Goal: Contribute content: Contribute content

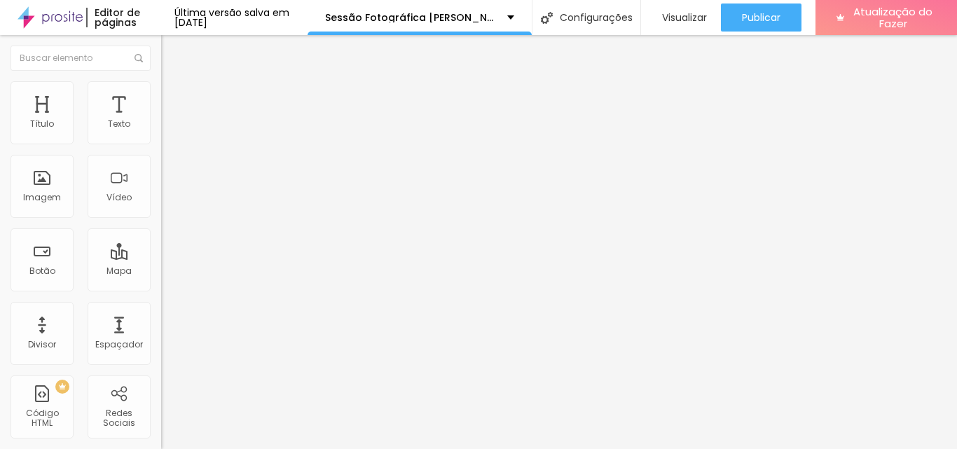
click at [161, 92] on li "Estilo" at bounding box center [241, 88] width 161 height 14
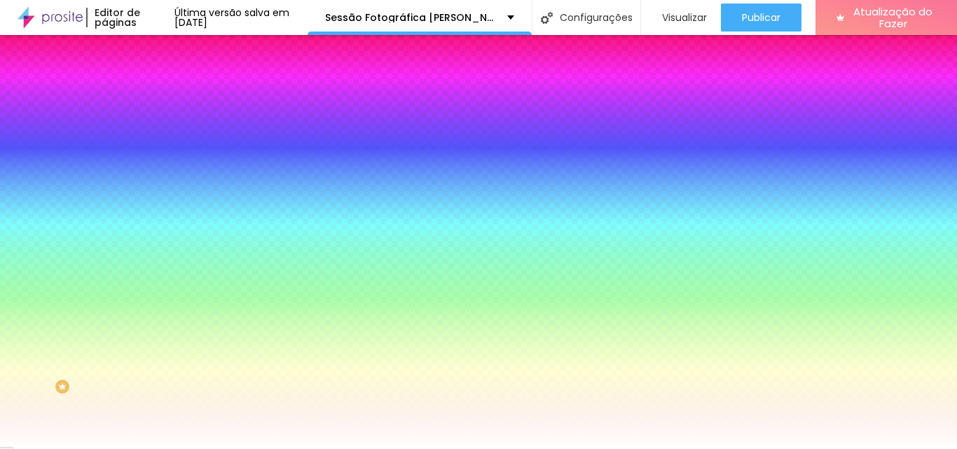
click at [170, 129] on font "Trocar imagem" at bounding box center [204, 123] width 68 height 12
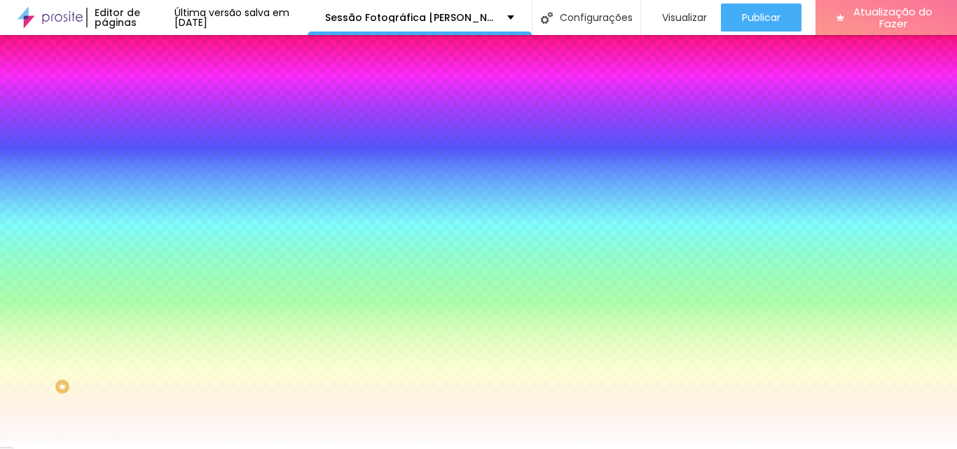
click at [287, 449] on div "Subindo 0/0 arquivos" at bounding box center [478, 453] width 957 height 8
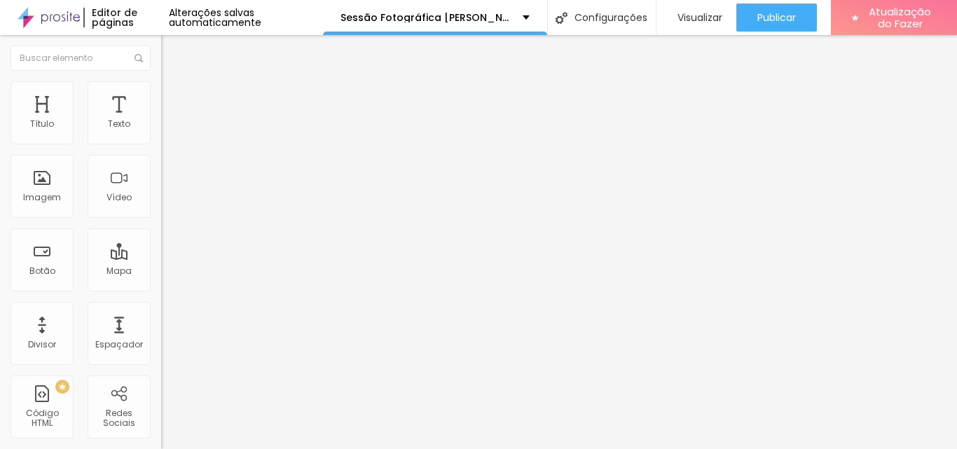
click at [161, 93] on li "Estilo" at bounding box center [241, 88] width 161 height 14
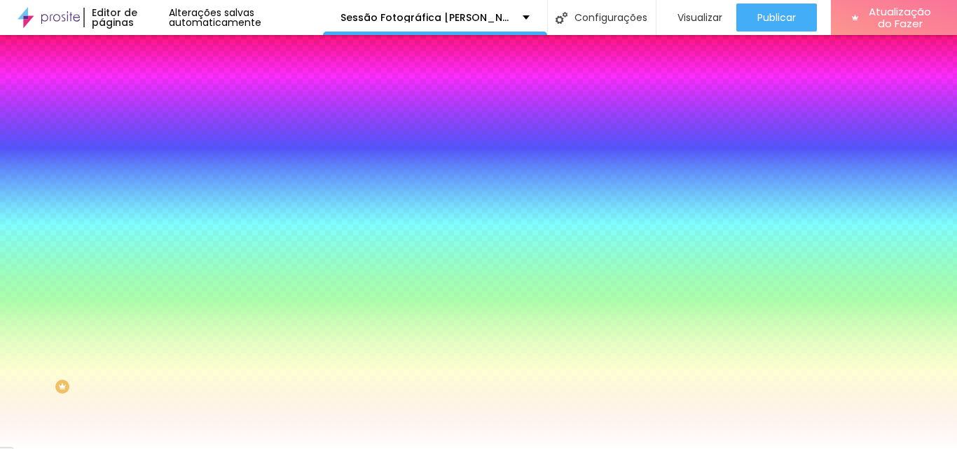
click at [174, 99] on font "Avançado" at bounding box center [197, 105] width 46 height 12
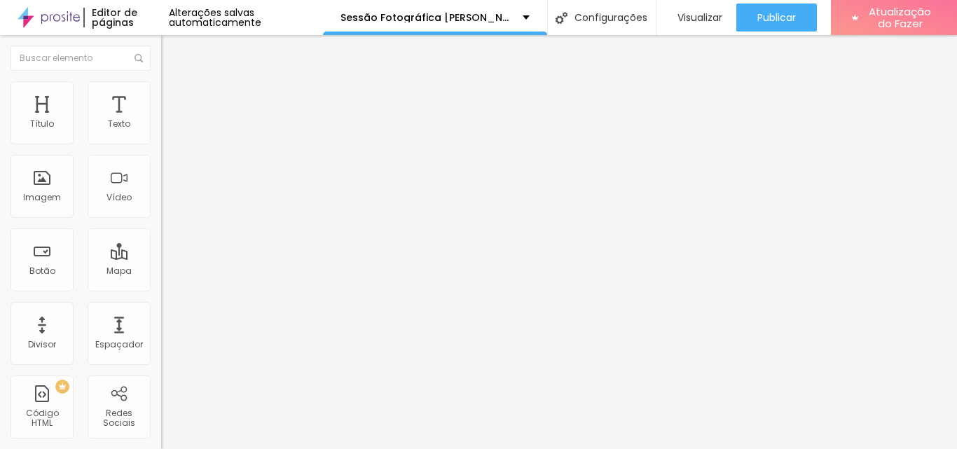
click at [174, 83] on font "Conteúdo" at bounding box center [195, 77] width 43 height 12
click at [174, 97] on font "Estilo" at bounding box center [185, 91] width 22 height 12
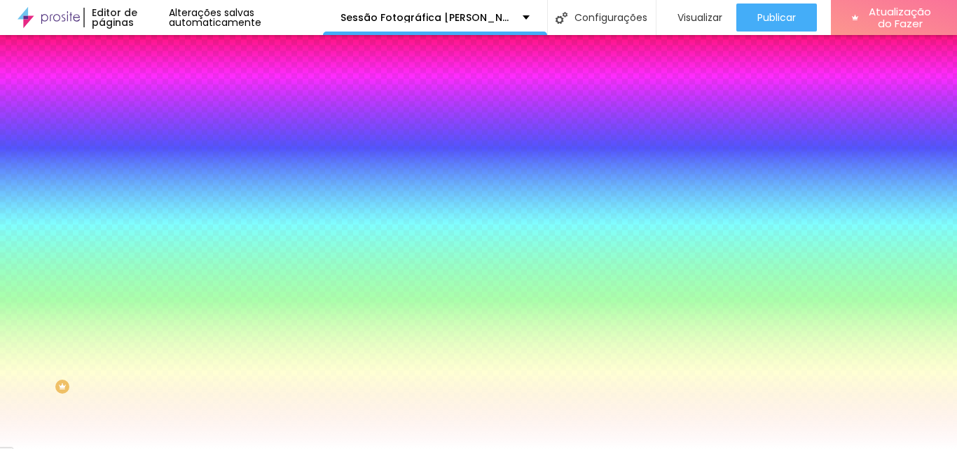
click at [174, 99] on font "Avançado" at bounding box center [197, 105] width 46 height 12
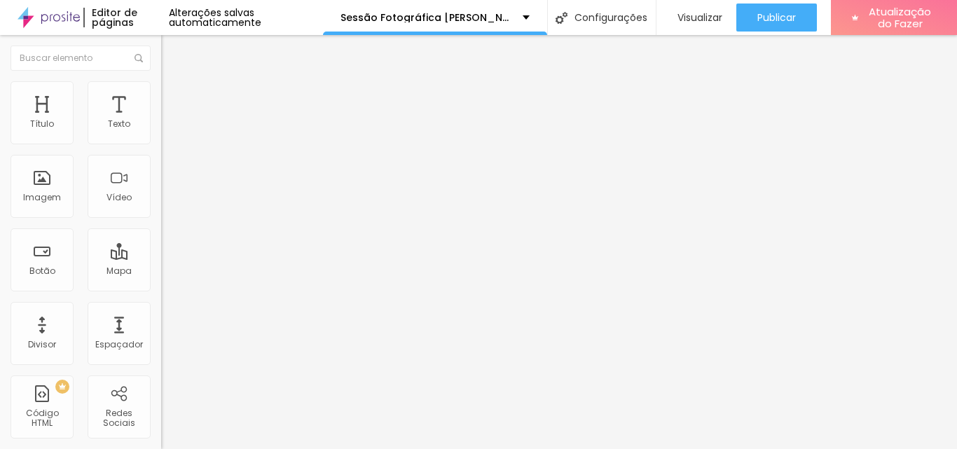
click at [174, 83] on font "Conteúdo" at bounding box center [195, 77] width 43 height 12
click at [161, 81] on img at bounding box center [167, 87] width 13 height 13
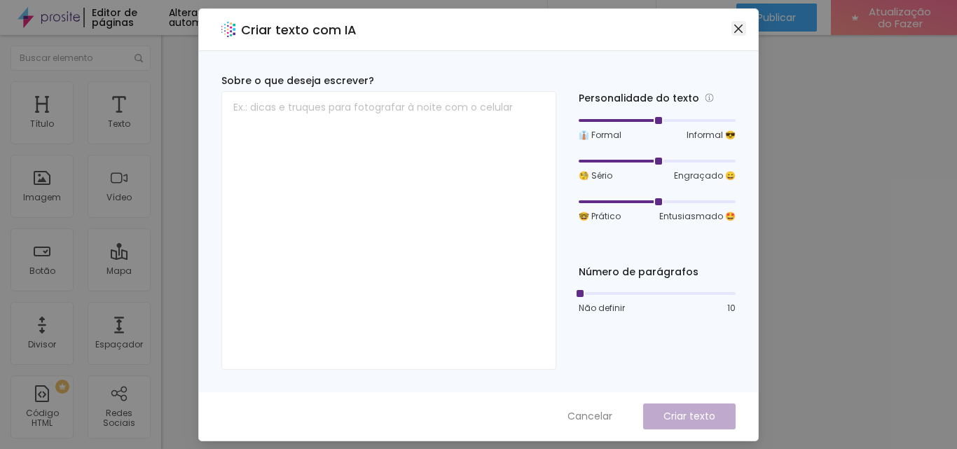
click at [738, 27] on icon "fechar" at bounding box center [738, 28] width 11 height 11
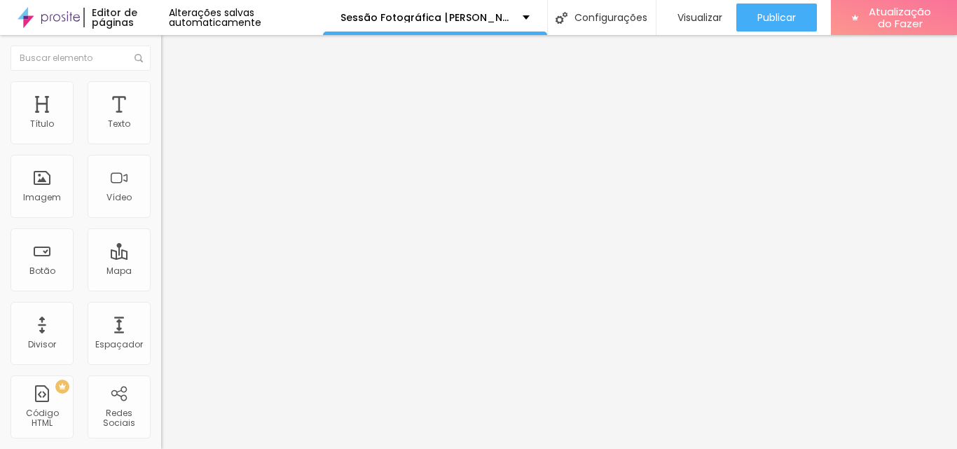
click at [174, 97] on font "Estilo" at bounding box center [185, 91] width 22 height 12
click at [161, 85] on img at bounding box center [167, 87] width 13 height 13
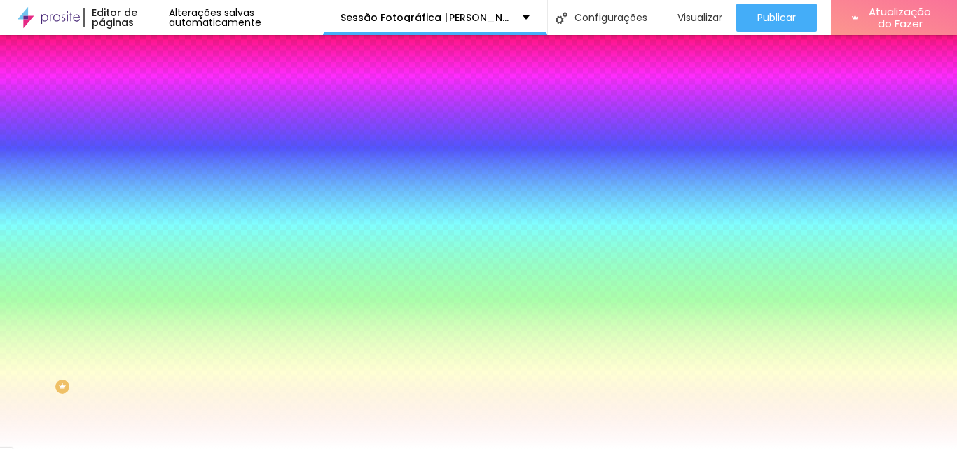
click at [161, 134] on div at bounding box center [241, 134] width 161 height 0
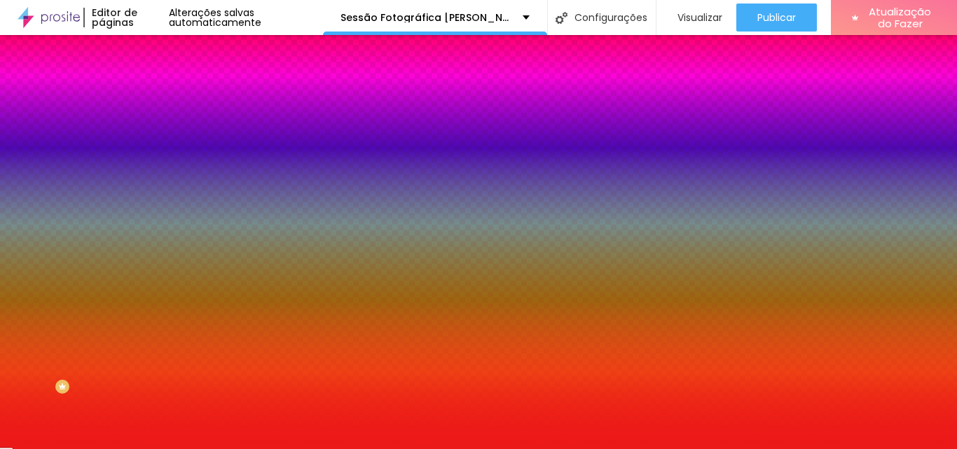
click at [104, 166] on div at bounding box center [478, 224] width 957 height 449
type input "#EC1919"
click at [144, 189] on div at bounding box center [478, 224] width 957 height 449
click at [144, 182] on div at bounding box center [478, 224] width 957 height 449
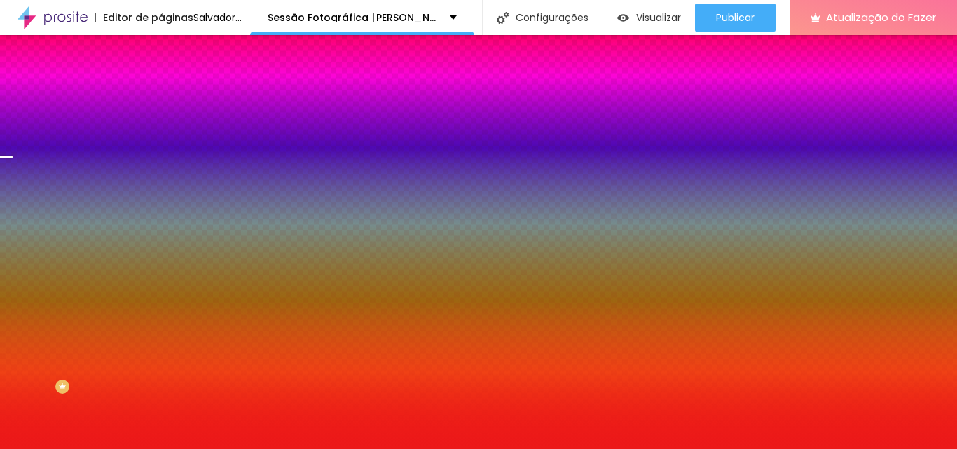
click at [144, 196] on div at bounding box center [478, 224] width 957 height 449
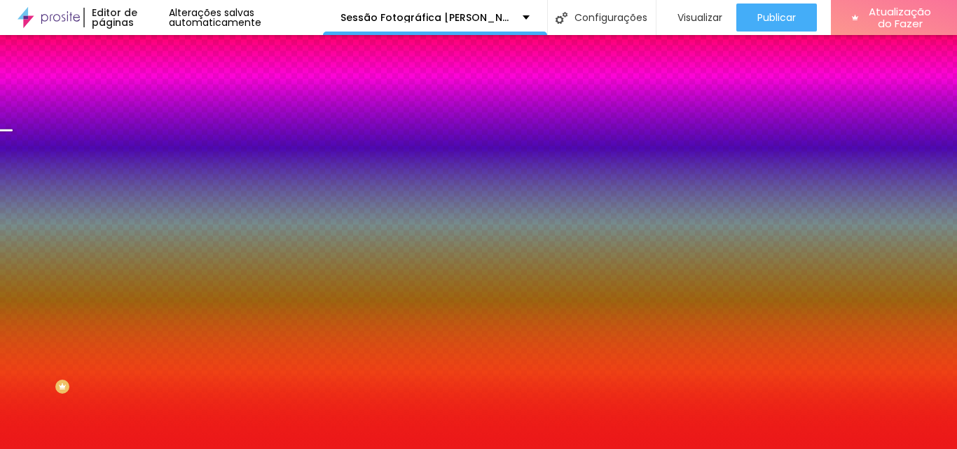
click at [144, 189] on div at bounding box center [478, 224] width 957 height 449
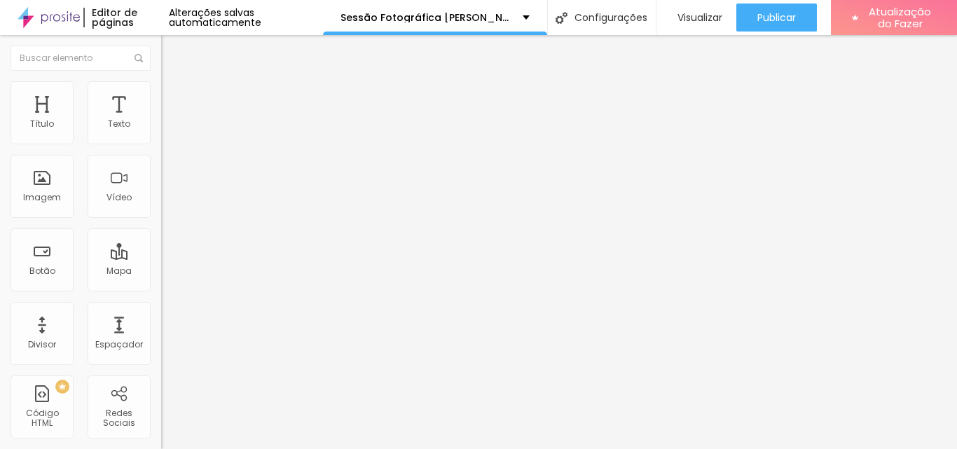
click at [174, 96] on font "Avançado" at bounding box center [197, 91] width 46 height 12
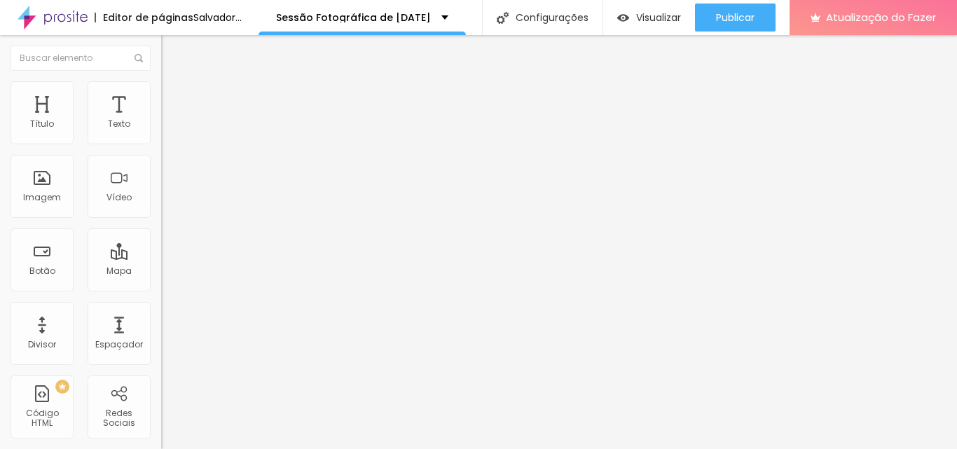
click at [161, 121] on span "Adicionar imagem" at bounding box center [206, 115] width 90 height 12
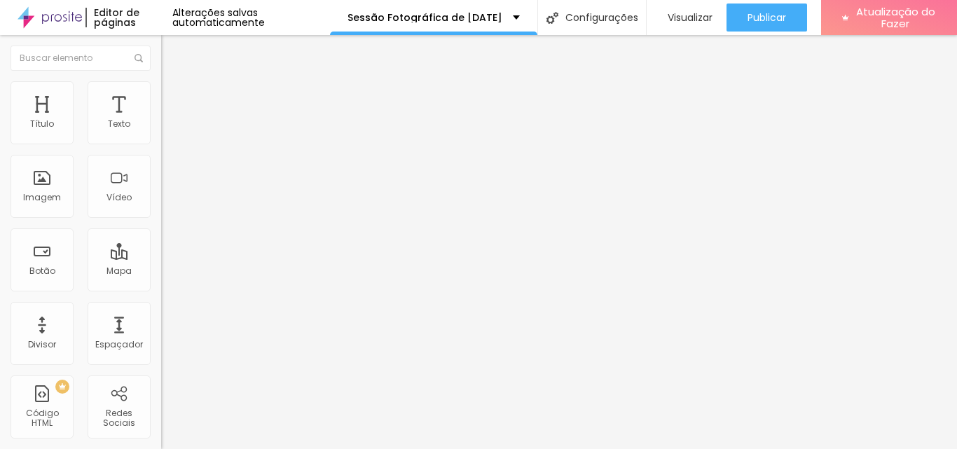
click at [172, 48] on img "button" at bounding box center [177, 51] width 11 height 11
click at [170, 121] on font "Adicionar imagem" at bounding box center [211, 115] width 82 height 12
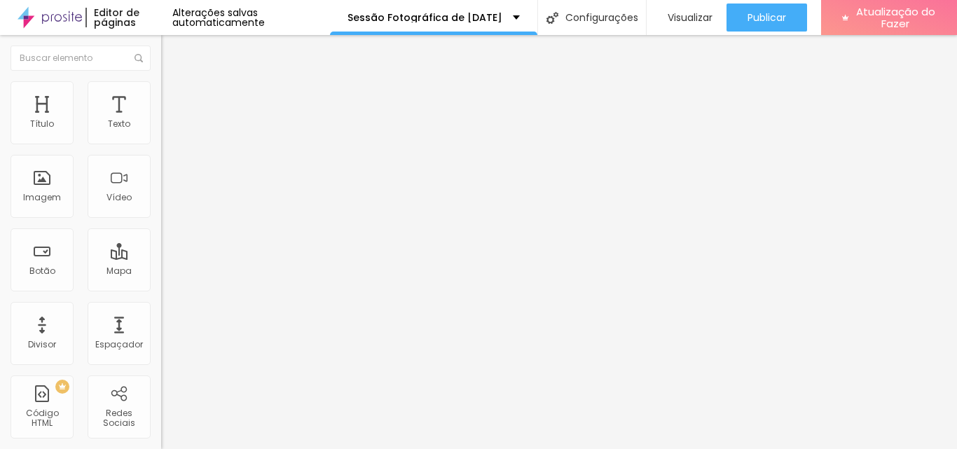
click at [161, 261] on div "Editar nulo Conteúdo Estilo Avançado Alinhamento" at bounding box center [241, 242] width 161 height 414
click at [172, 47] on img "button" at bounding box center [177, 51] width 11 height 11
click at [170, 121] on font "Adicionar imagem" at bounding box center [211, 115] width 82 height 12
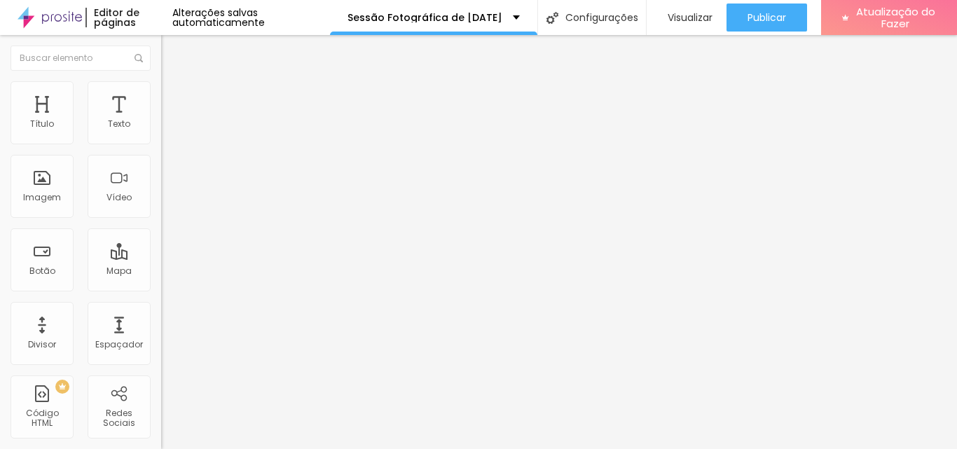
click at [172, 48] on img "button" at bounding box center [177, 51] width 11 height 11
click at [170, 121] on font "Adicionar imagem" at bounding box center [211, 115] width 82 height 12
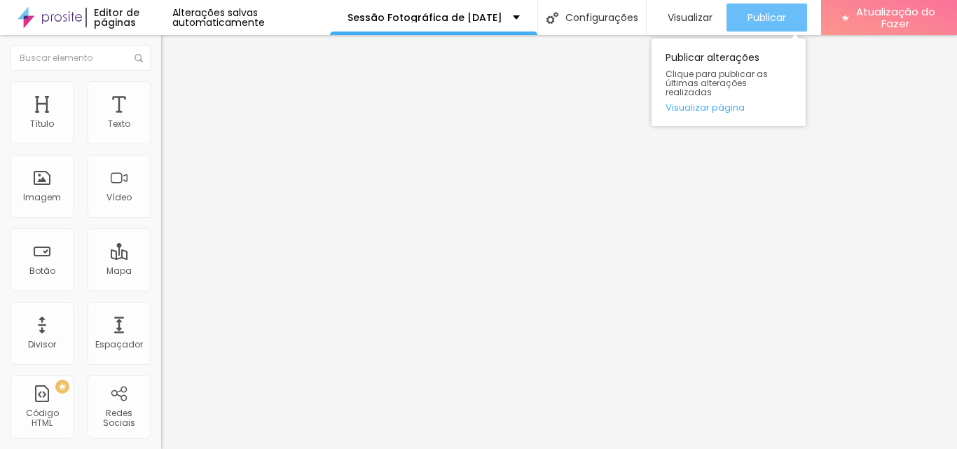
click at [768, 18] on font "Publicar" at bounding box center [767, 18] width 39 height 14
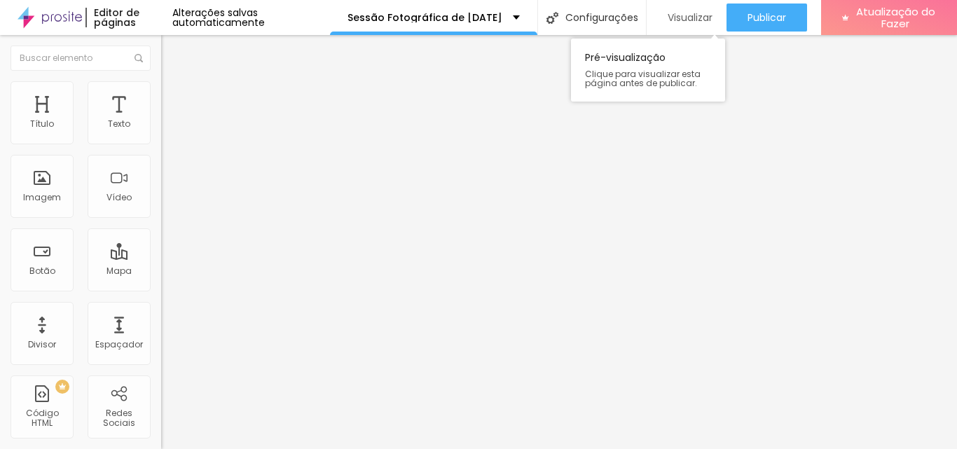
click at [685, 12] on font "Visualizar" at bounding box center [690, 18] width 45 height 14
